Goal: Information Seeking & Learning: Learn about a topic

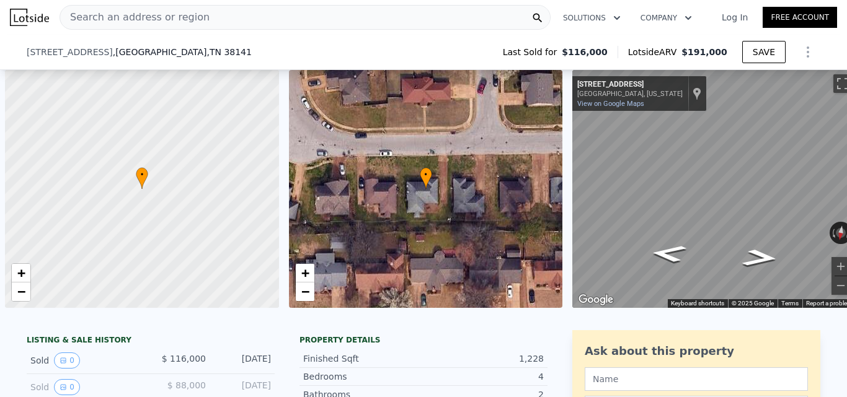
click at [231, 20] on div "Search an address or region" at bounding box center [305, 17] width 491 height 25
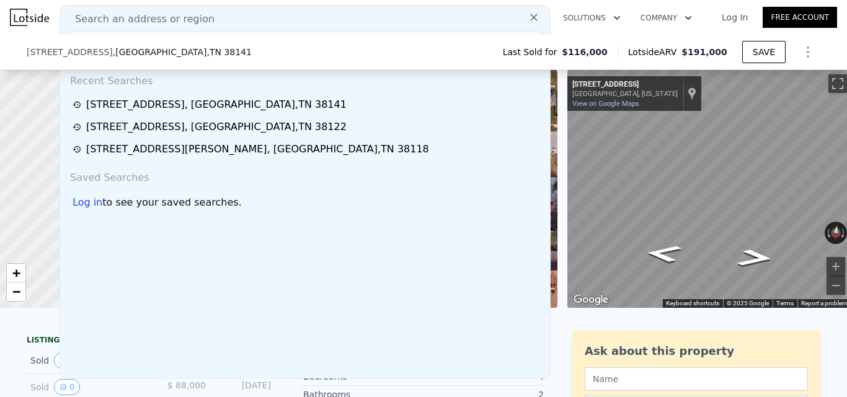
click at [238, 6] on div "Search an address or region Recent Searches 6471 Copper Valley Dr S , Memphis ,…" at bounding box center [305, 192] width 491 height 374
click at [234, 23] on div "Search an address or region" at bounding box center [305, 19] width 480 height 15
click at [528, 24] on icon at bounding box center [534, 17] width 12 height 12
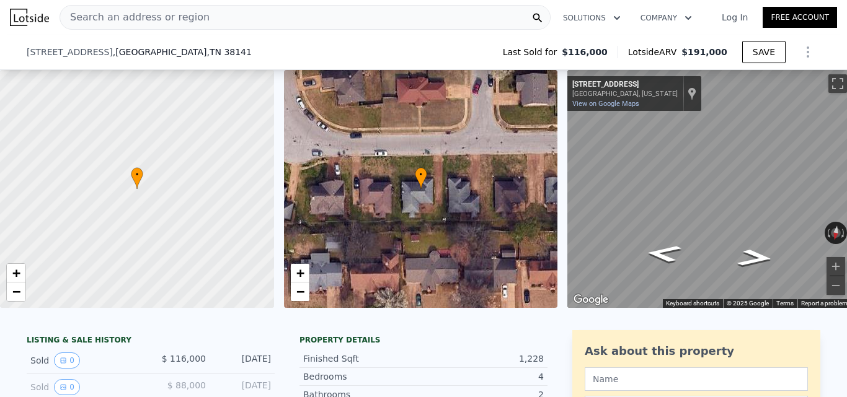
click at [261, 14] on div "Search an address or region" at bounding box center [305, 17] width 491 height 25
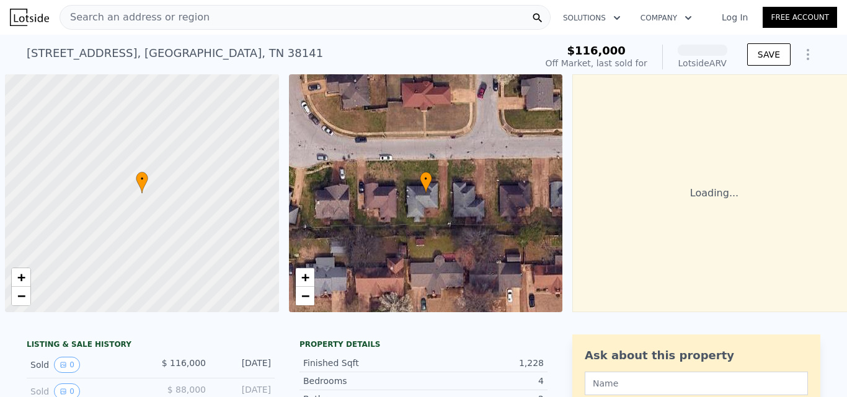
scroll to position [0, 5]
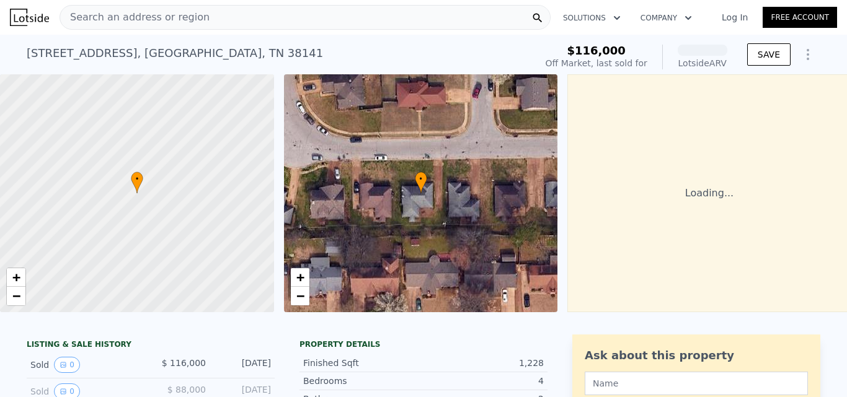
click at [223, 20] on div "Search an address or region" at bounding box center [305, 17] width 491 height 25
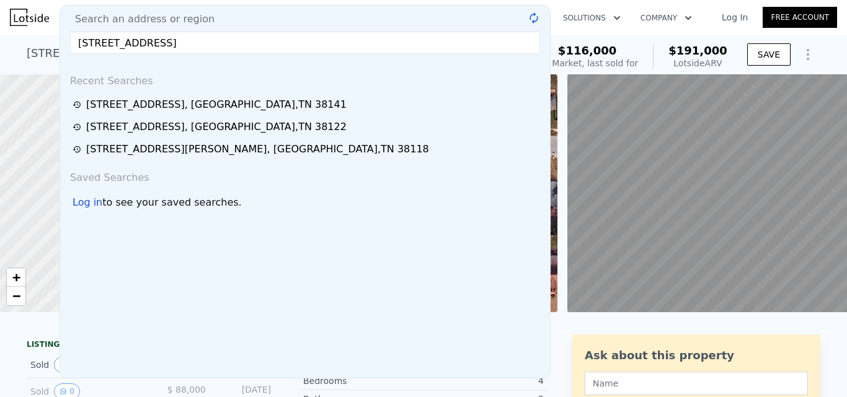
type input "1879 Cedarhurst Ave, Memphis, TN 38127"
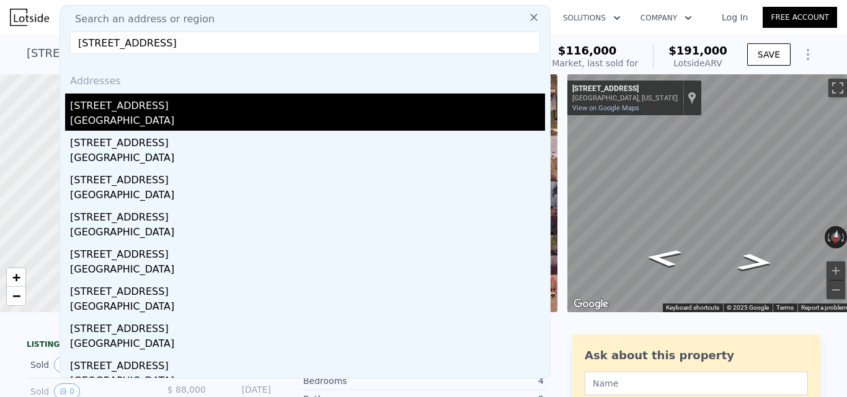
click at [234, 123] on div "Memphis, TN 38127" at bounding box center [307, 121] width 475 height 17
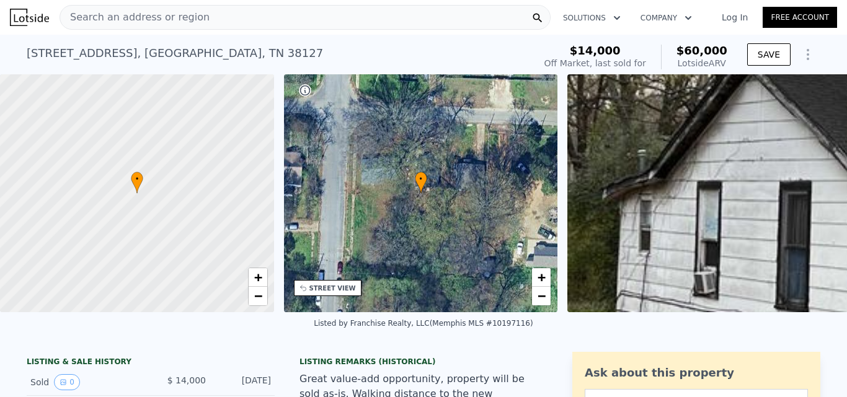
click at [256, 18] on div "Search an address or region" at bounding box center [305, 17] width 491 height 25
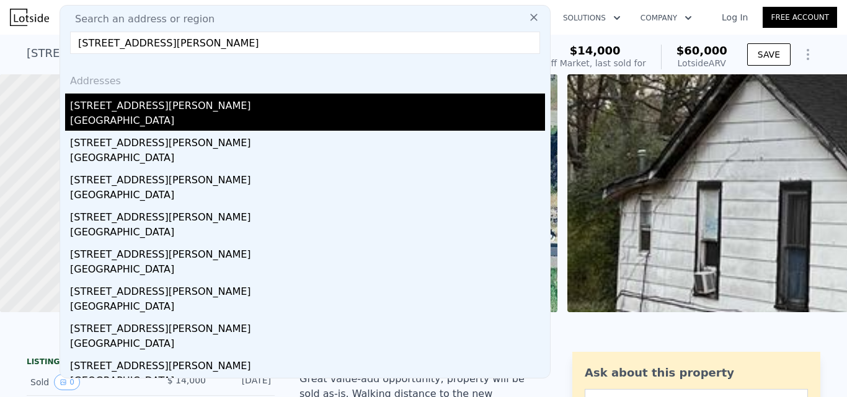
type input "1113 N Redding St, West Memphis, AR 72301"
click at [242, 102] on div "1113 N Redding St" at bounding box center [307, 104] width 475 height 20
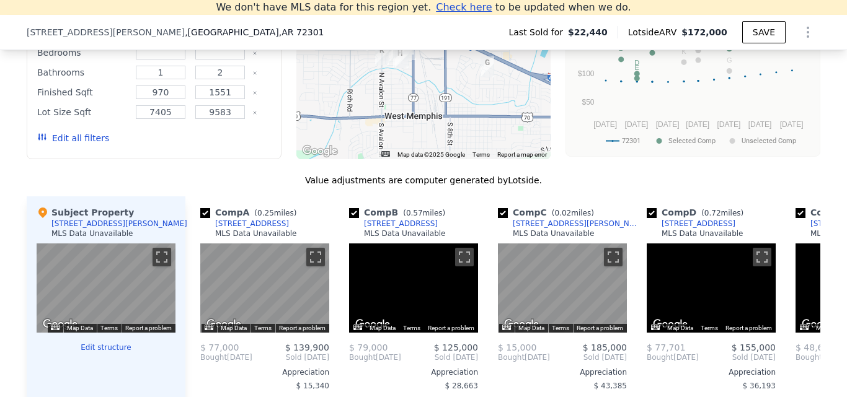
scroll to position [978, 0]
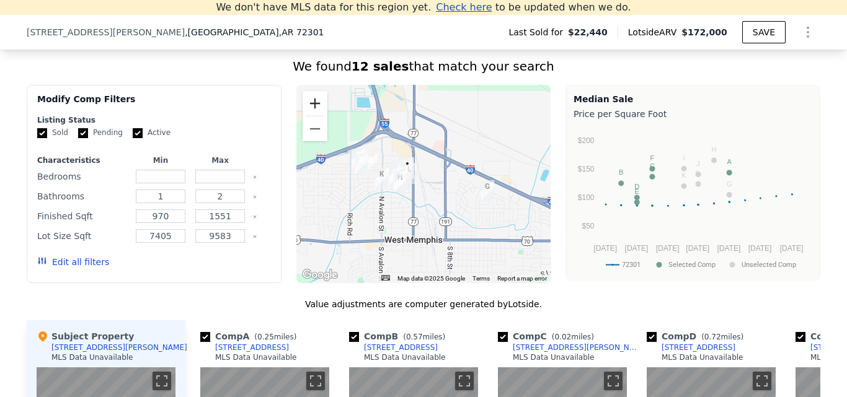
click at [317, 114] on button "Zoom in" at bounding box center [315, 103] width 25 height 25
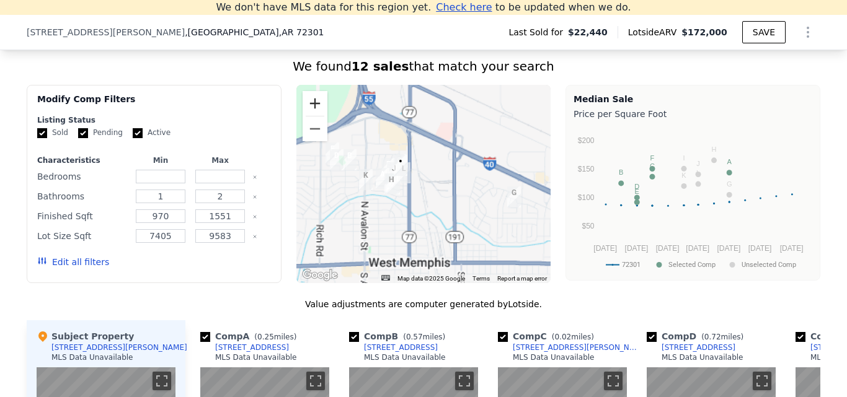
click at [317, 114] on button "Zoom in" at bounding box center [315, 103] width 25 height 25
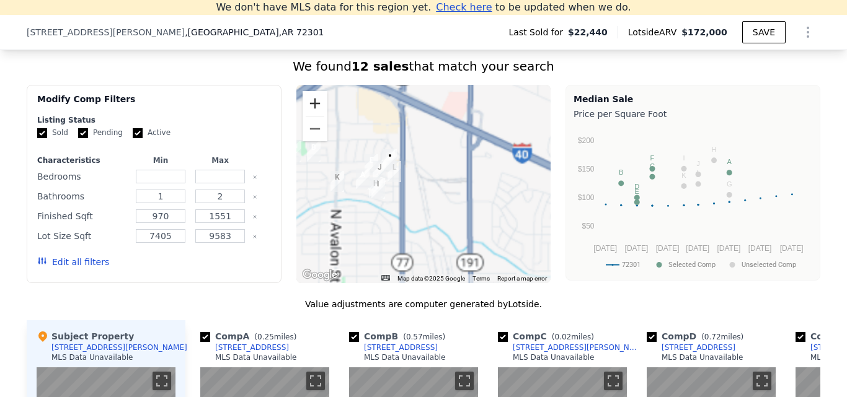
click at [317, 114] on button "Zoom in" at bounding box center [315, 103] width 25 height 25
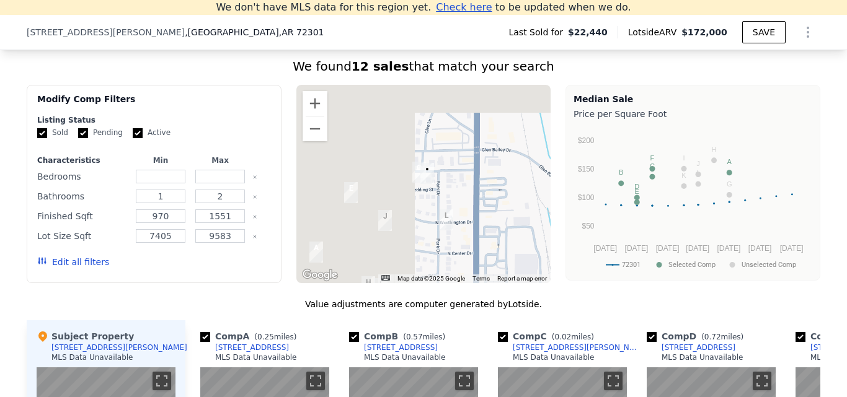
drag, startPoint x: 404, startPoint y: 167, endPoint x: 544, endPoint y: 224, distance: 151.0
click at [544, 224] on div at bounding box center [423, 184] width 255 height 198
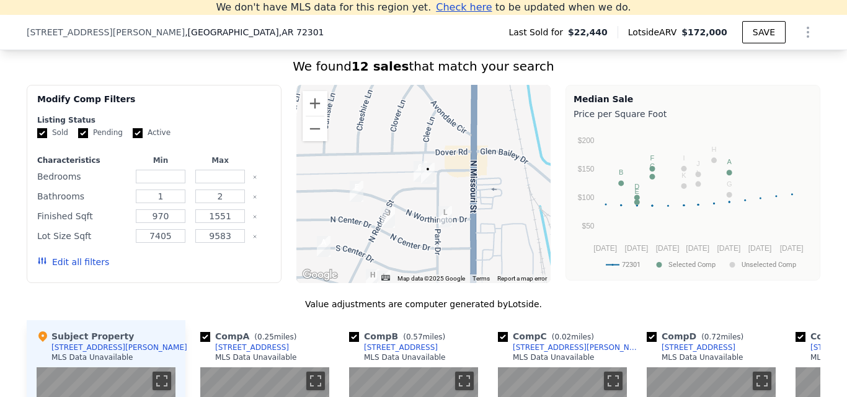
click at [322, 118] on div at bounding box center [423, 184] width 255 height 198
click at [313, 110] on button "Zoom in" at bounding box center [315, 103] width 25 height 25
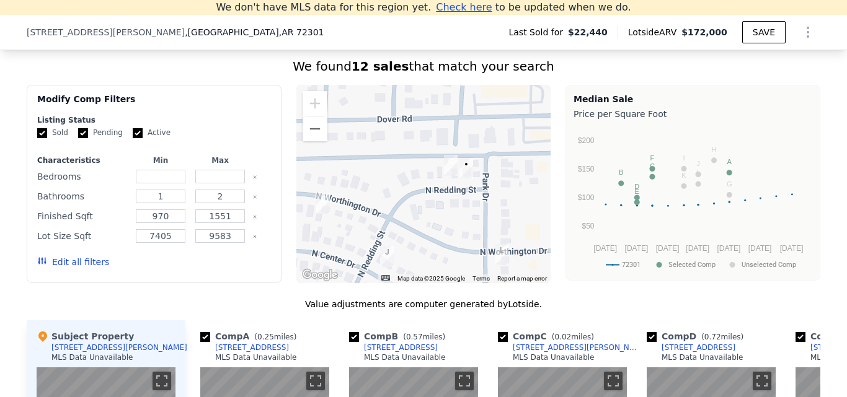
drag, startPoint x: 437, startPoint y: 158, endPoint x: 463, endPoint y: 154, distance: 27.0
click at [463, 154] on div at bounding box center [423, 184] width 255 height 198
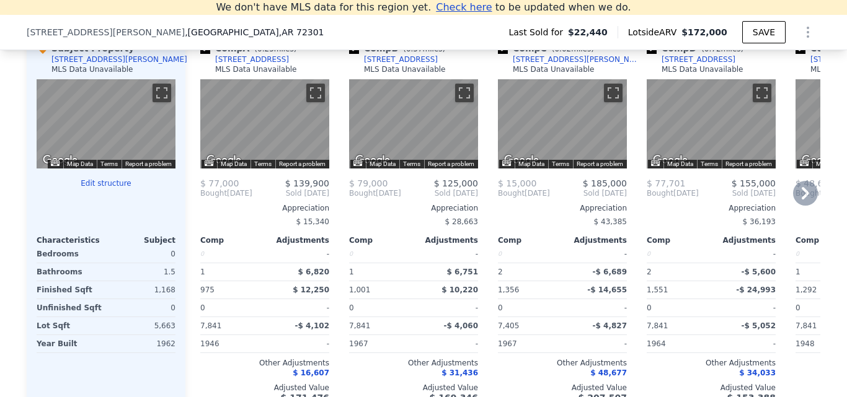
scroll to position [1288, 0]
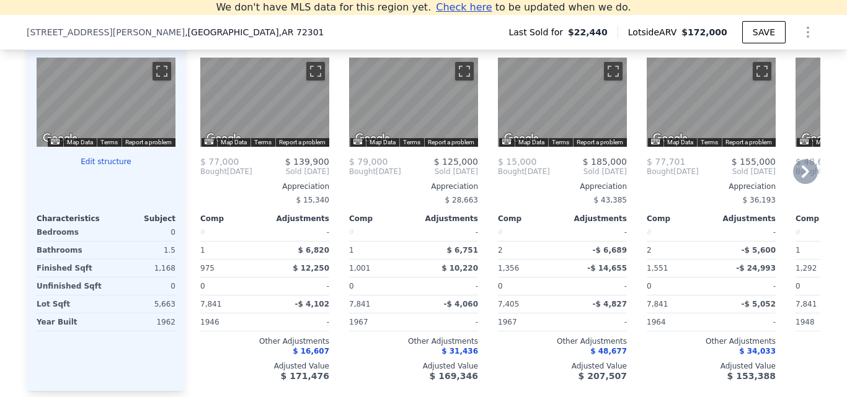
click at [803, 184] on icon at bounding box center [805, 171] width 25 height 25
click at [188, 182] on icon at bounding box center [200, 171] width 25 height 25
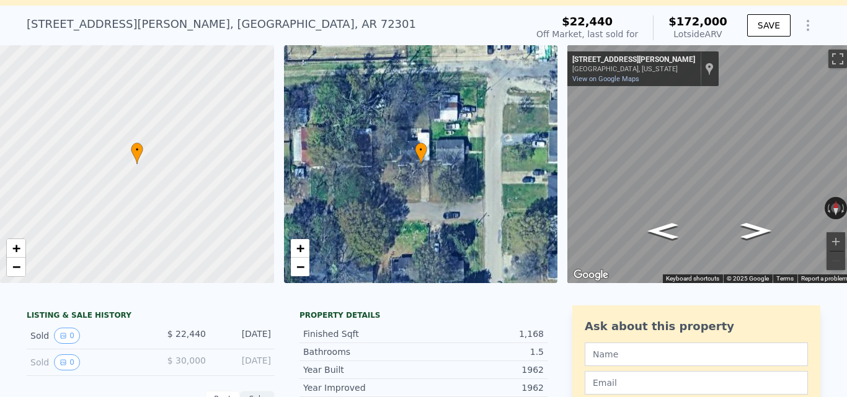
scroll to position [14, 0]
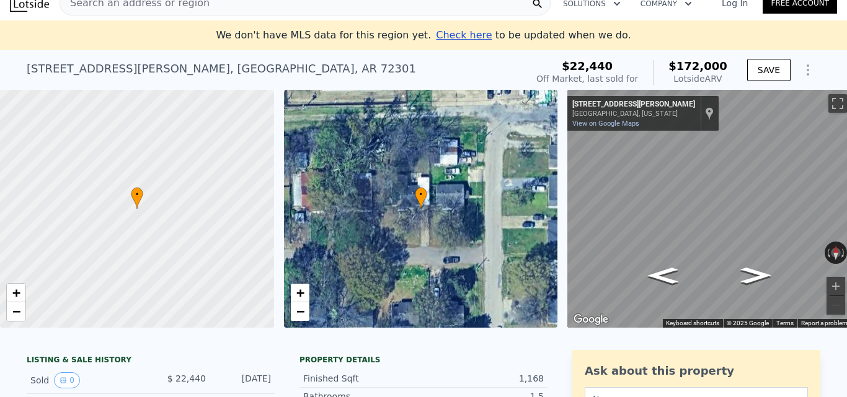
click at [247, 11] on div "Search an address or region" at bounding box center [305, 3] width 491 height 25
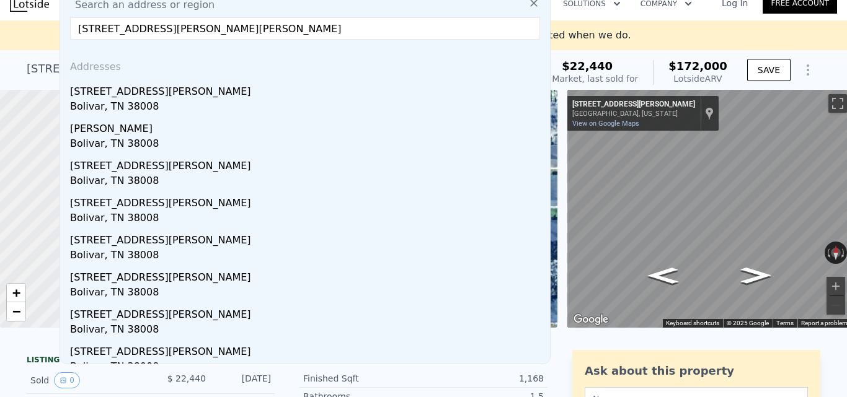
type input "842 Clifft Rd, Bolivar, TN 38008"
click at [193, 87] on div "5 Clifft Rd" at bounding box center [307, 89] width 475 height 20
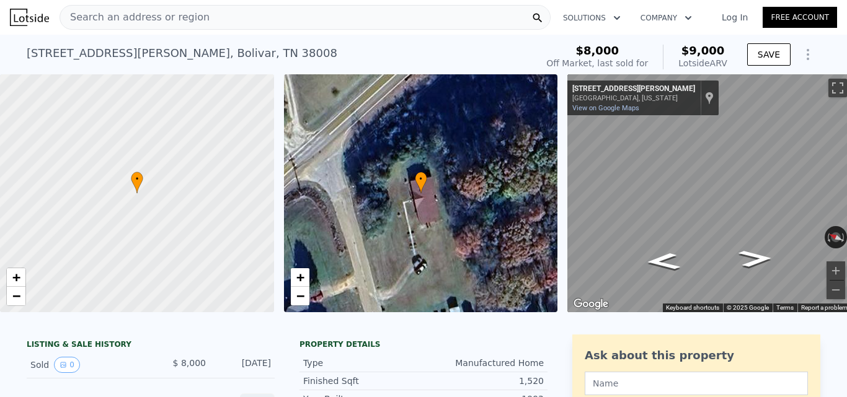
click at [197, 17] on div "Search an address or region" at bounding box center [305, 17] width 491 height 25
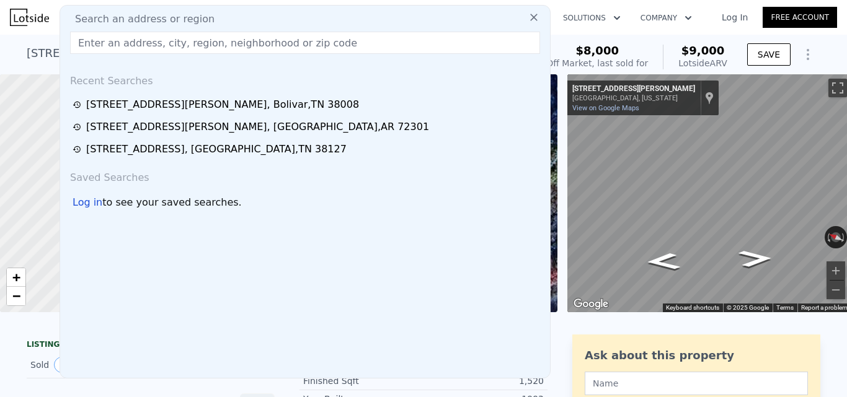
type input "842 Clifft Rd, Bolivar, TN 38008"
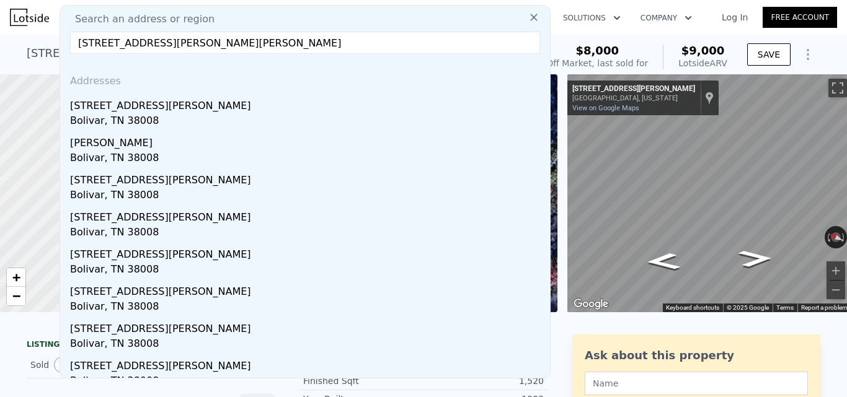
click at [33, 45] on div "5 Clifft Rd , Bolivar , TN 38008" at bounding box center [182, 53] width 311 height 17
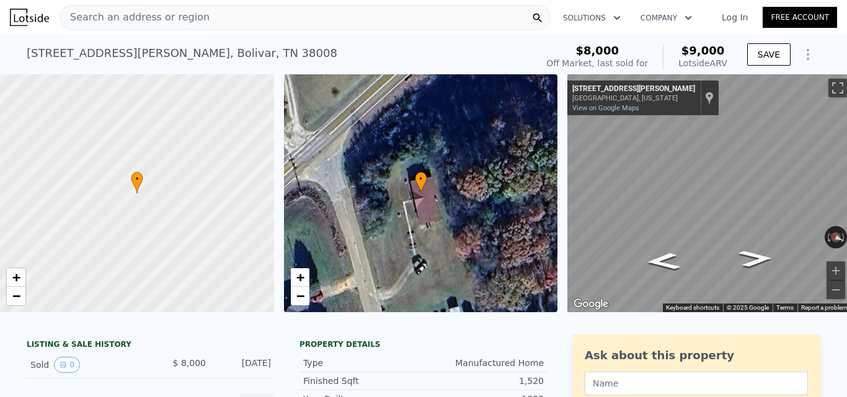
click at [218, 12] on div "Search an address or region" at bounding box center [305, 17] width 491 height 25
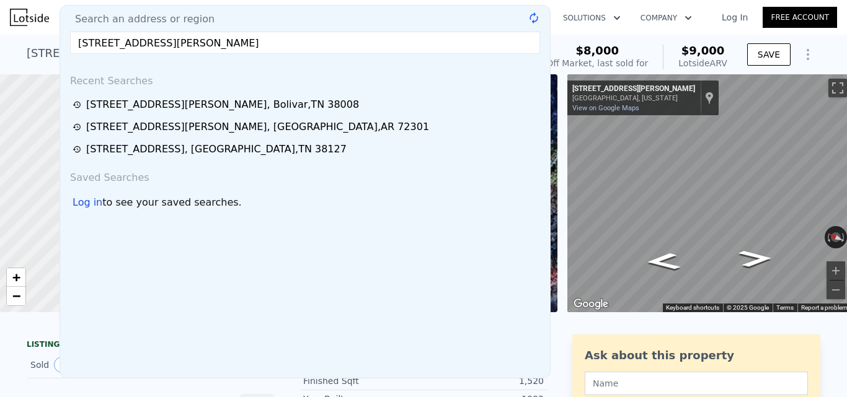
type input "21583 Highway 69 W, Trumann, AR 72472"
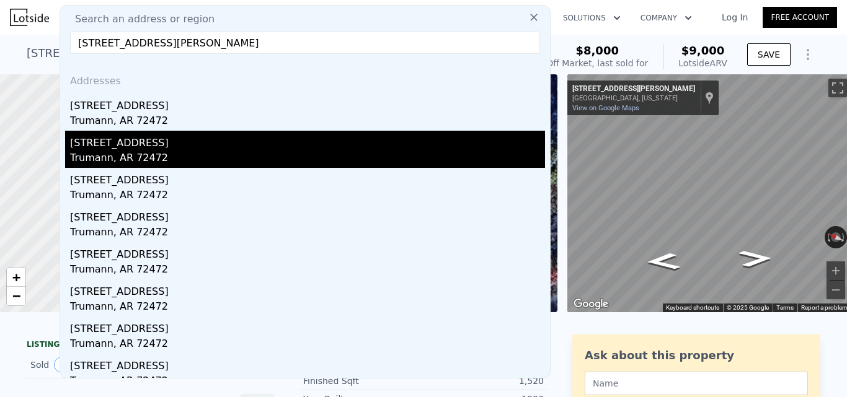
click at [184, 135] on div "1239 Highway 69 Blvd" at bounding box center [307, 141] width 475 height 20
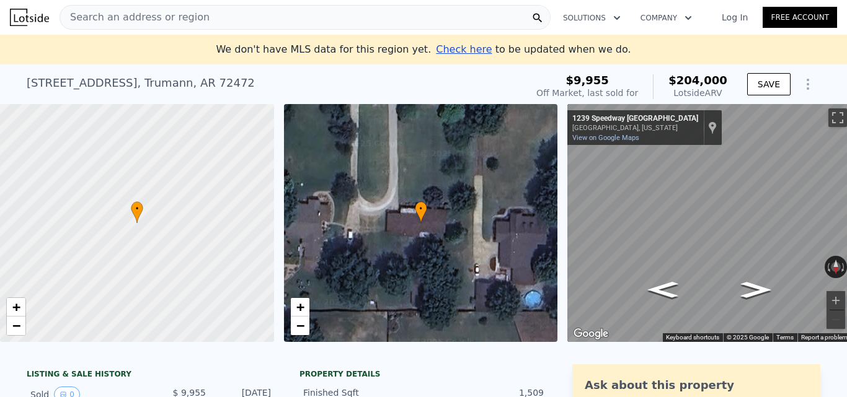
click at [211, 21] on div "Search an address or region" at bounding box center [305, 17] width 491 height 25
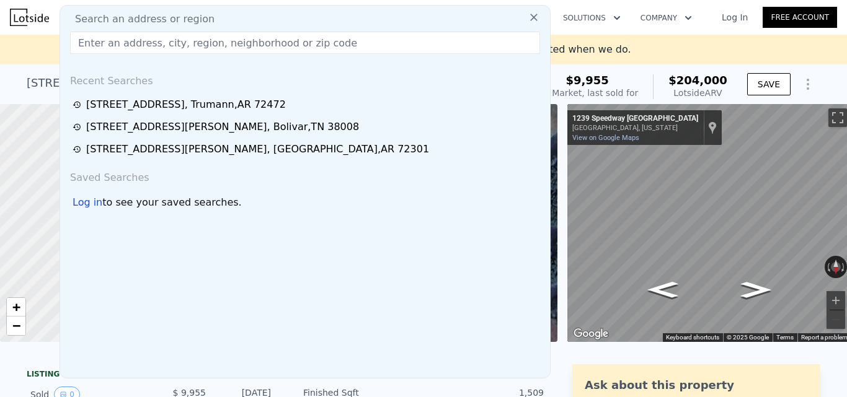
paste input "109 Johnson St, Batesville, MS 38606"
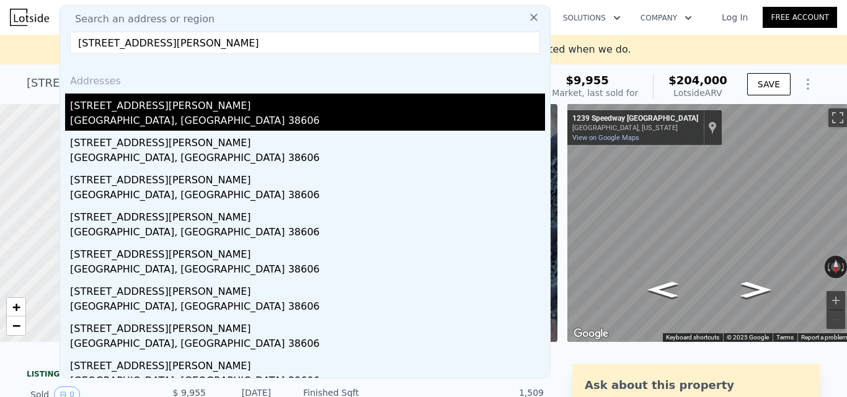
type input "109 Johnson St, Batesville, MS 38606"
click at [213, 112] on div "109 Johnson St" at bounding box center [307, 104] width 475 height 20
